Goal: Task Accomplishment & Management: Use online tool/utility

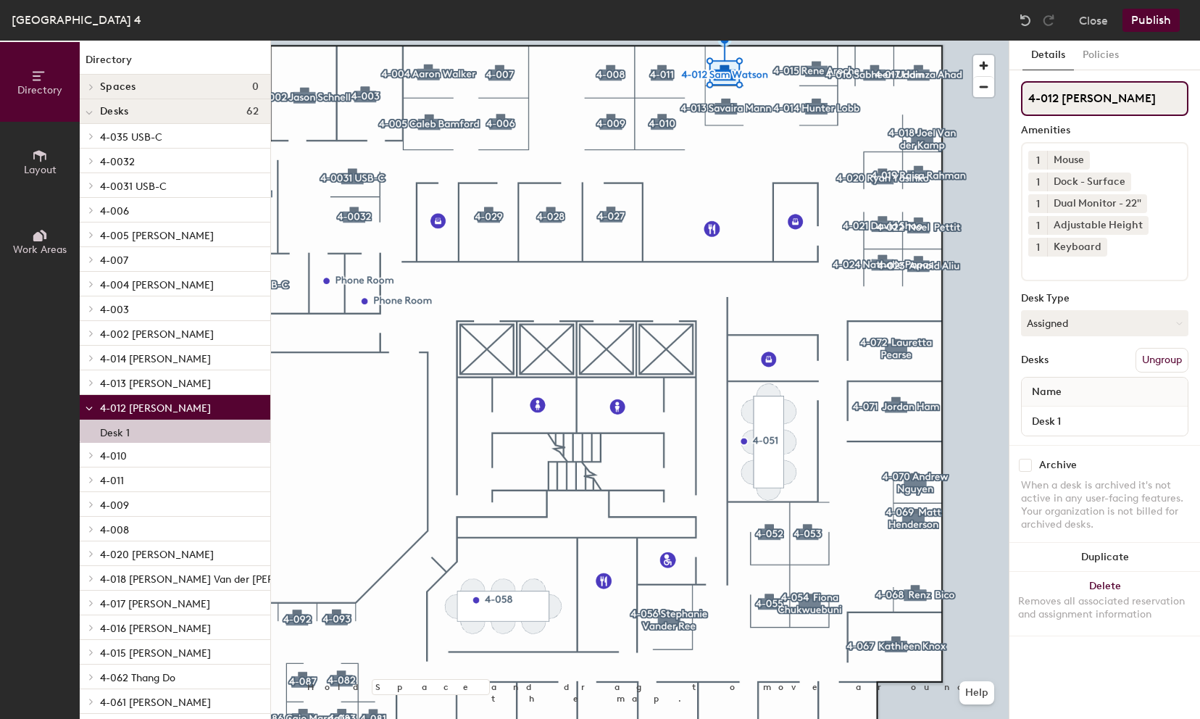
click at [1138, 100] on input "4-012 [PERSON_NAME]" at bounding box center [1104, 98] width 167 height 35
type input "4-012"
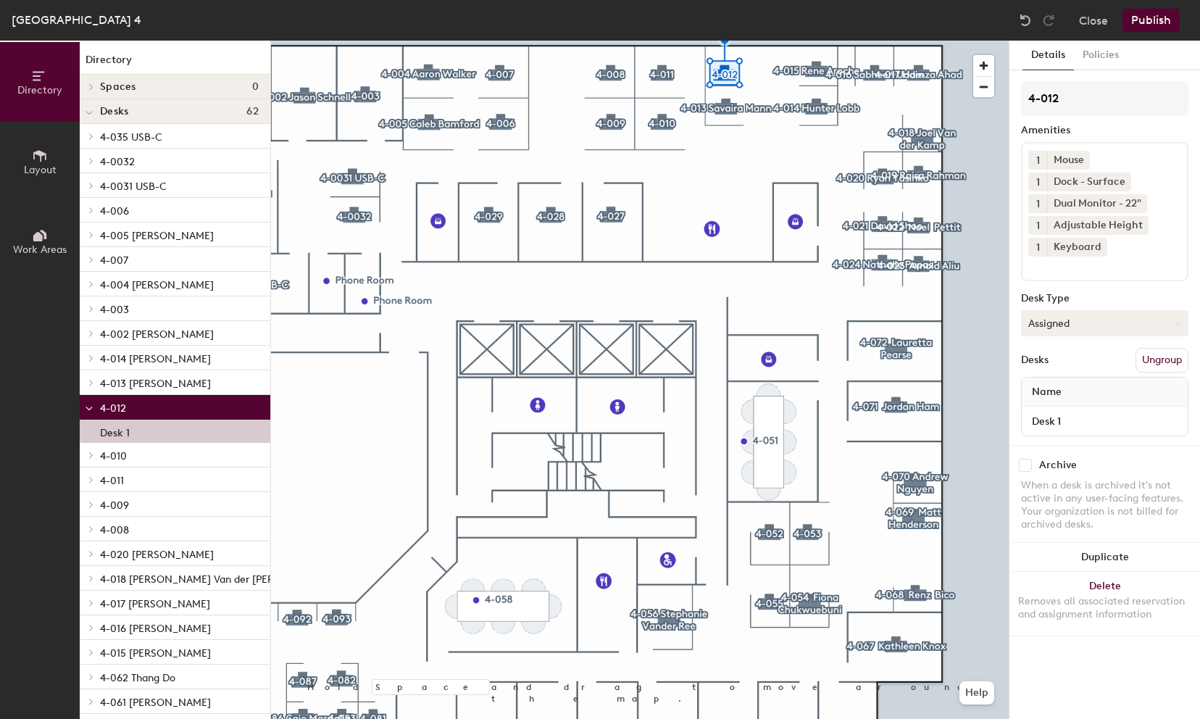
click at [1125, 316] on button "Assigned" at bounding box center [1104, 323] width 167 height 26
click at [1062, 415] on div "Hoteled" at bounding box center [1094, 412] width 145 height 22
click at [1156, 25] on button "Publish" at bounding box center [1150, 20] width 57 height 23
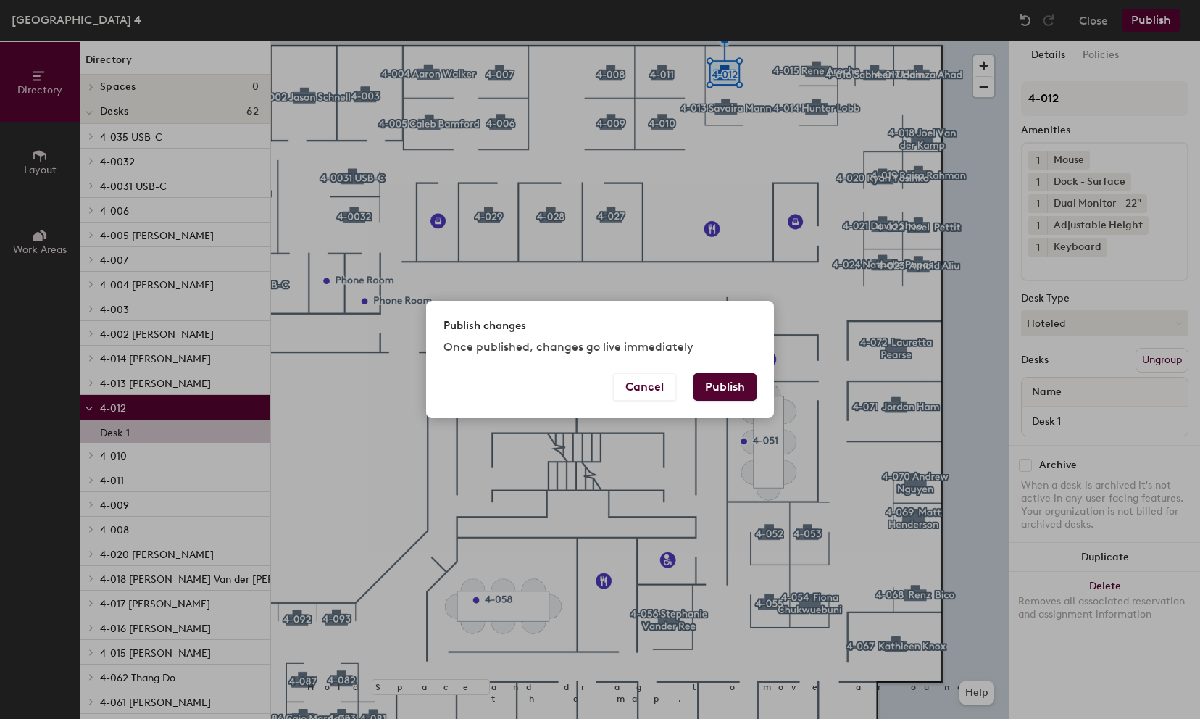
click at [729, 387] on button "Publish" at bounding box center [724, 387] width 63 height 28
